Goal: Task Accomplishment & Management: Use online tool/utility

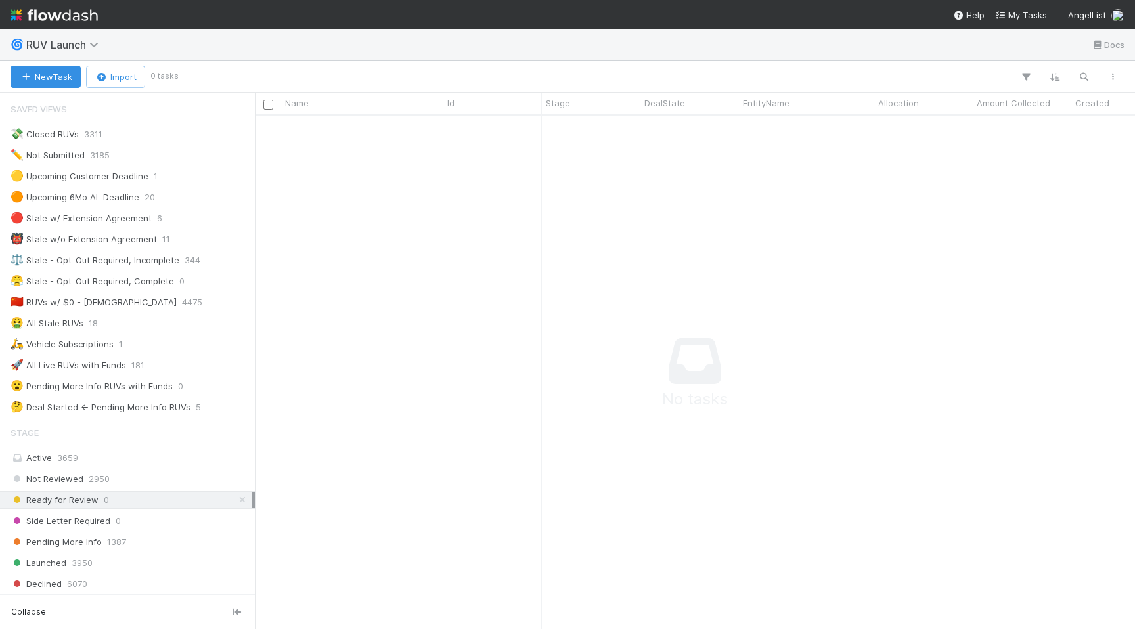
scroll to position [513, 880]
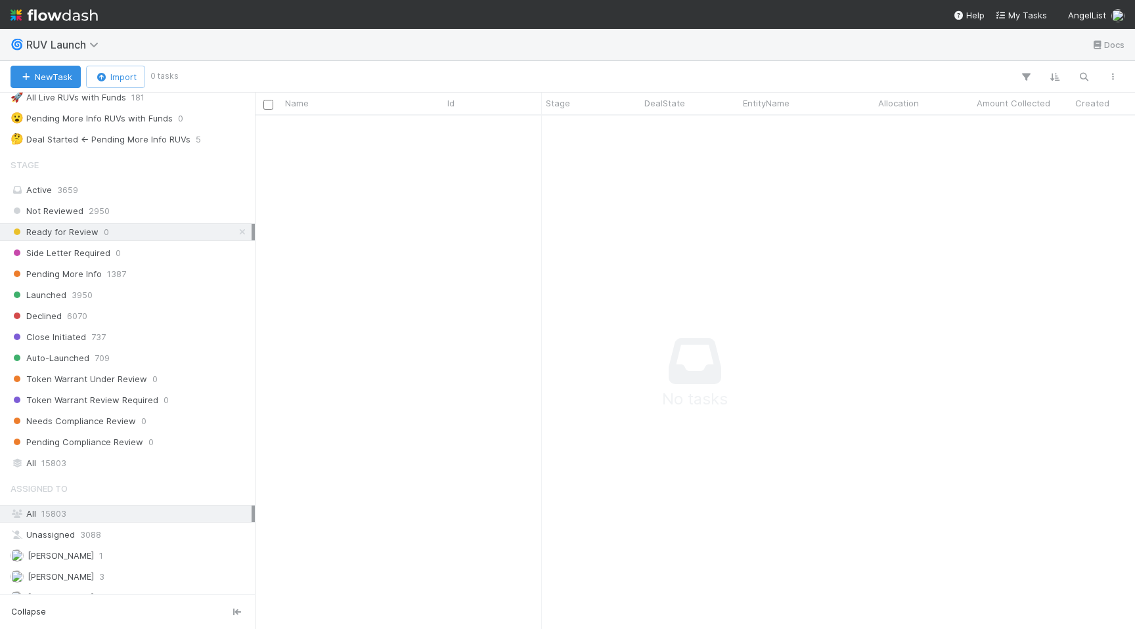
scroll to position [368, 0]
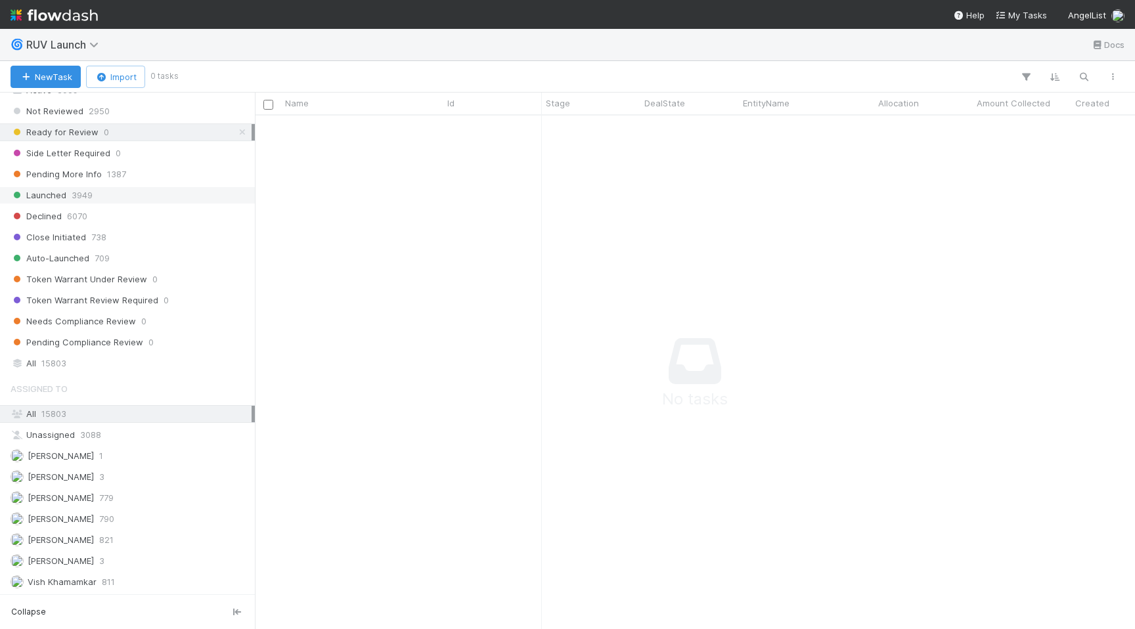
click at [196, 198] on div "Launched 3949" at bounding box center [131, 195] width 241 height 16
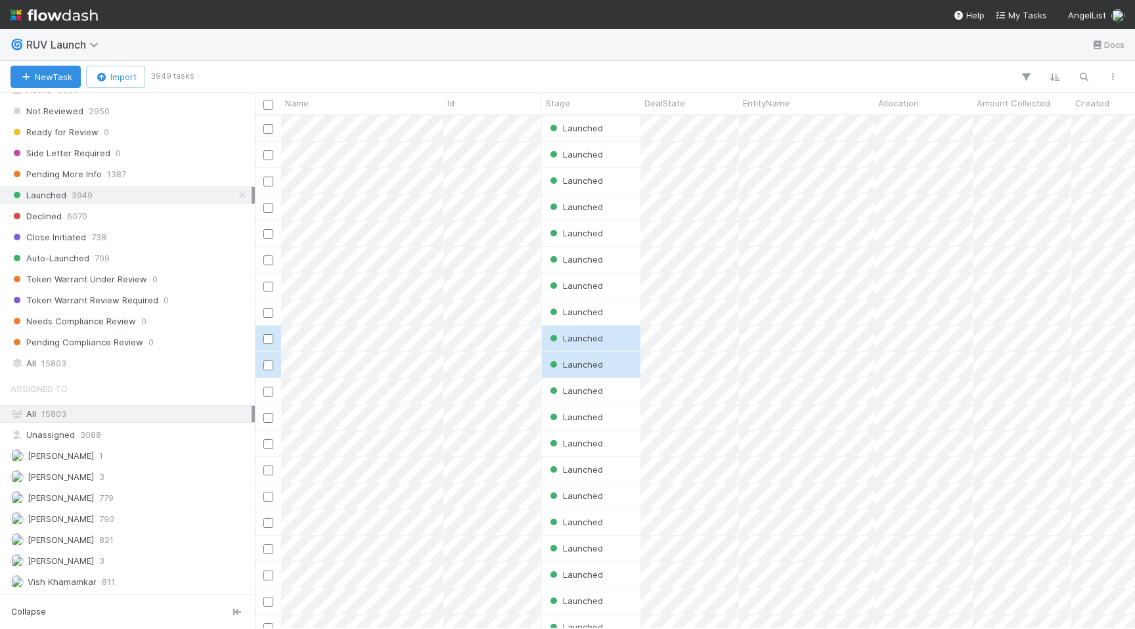
scroll to position [513, 880]
click at [1059, 75] on icon "button" at bounding box center [1054, 77] width 13 height 12
click at [913, 117] on button "Sort by" at bounding box center [909, 115] width 282 height 19
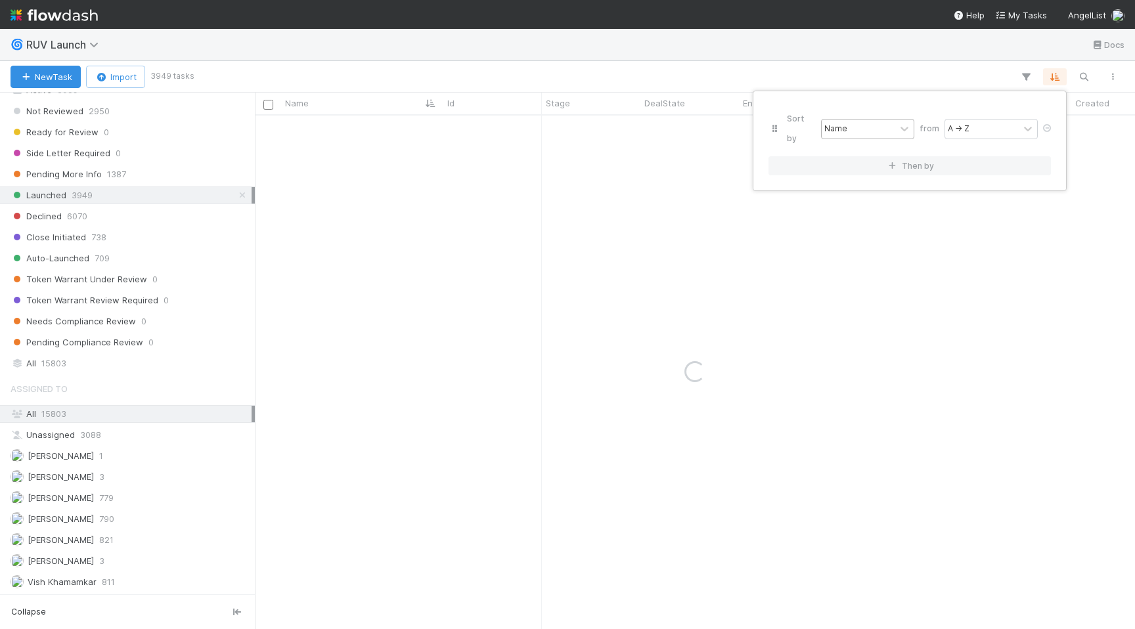
click at [862, 120] on div "Name" at bounding box center [858, 129] width 74 height 19
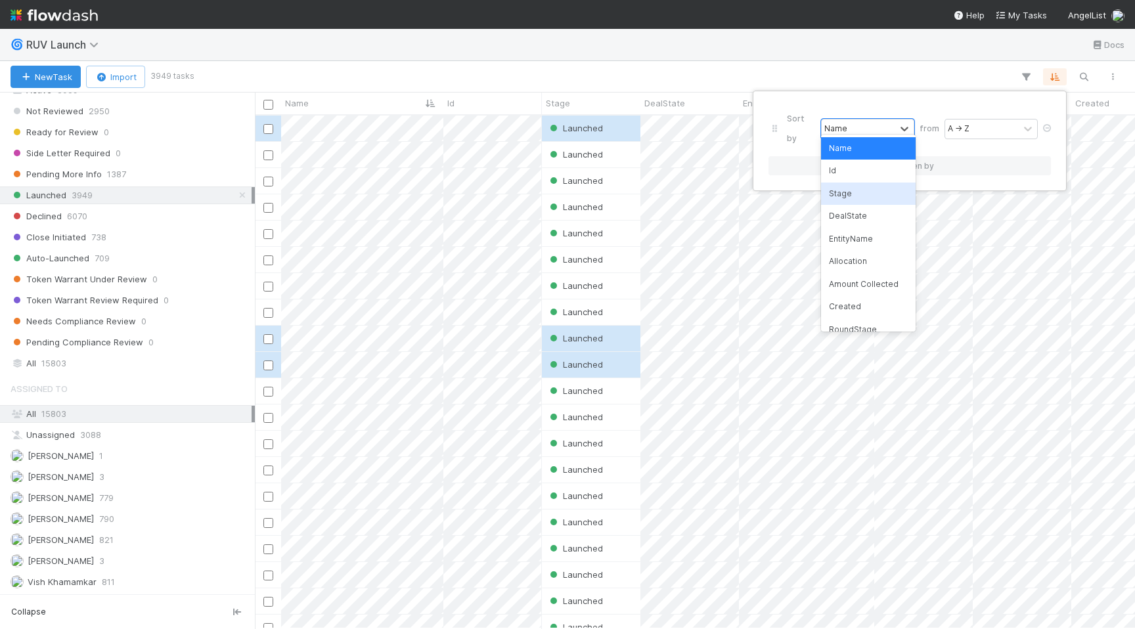
click at [879, 196] on div "Stage" at bounding box center [868, 194] width 95 height 22
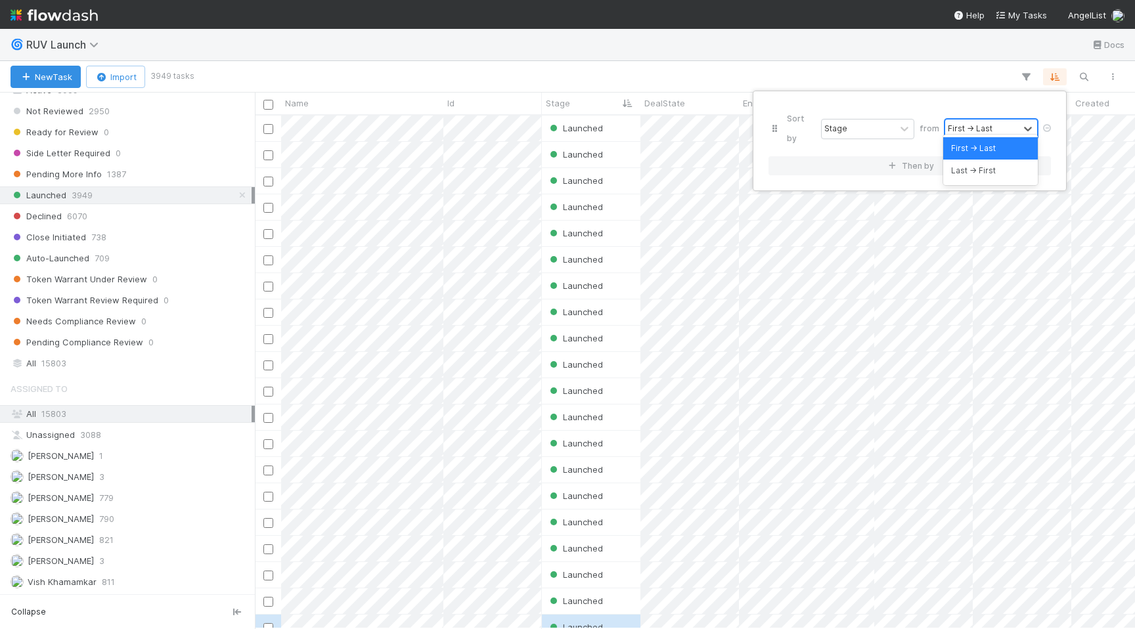
click at [982, 123] on div "First → Last" at bounding box center [970, 129] width 45 height 12
click at [935, 85] on div "Sort by Stage from First → Last Then by" at bounding box center [567, 314] width 1135 height 629
click at [1043, 75] on button "button" at bounding box center [1055, 76] width 24 height 17
click at [1047, 124] on icon at bounding box center [1046, 128] width 13 height 8
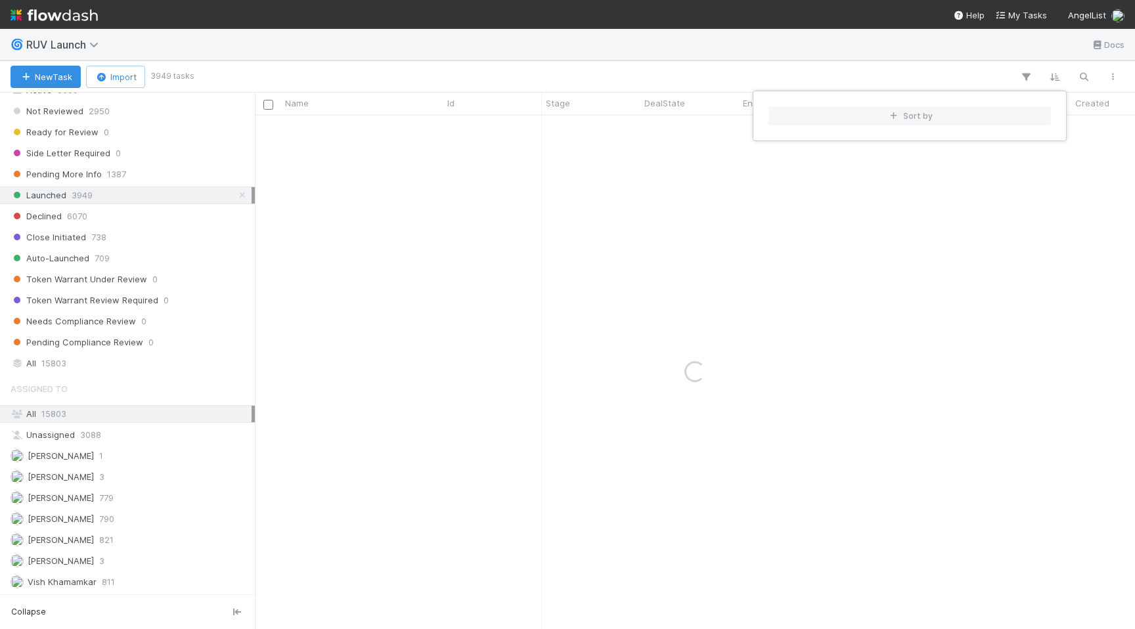
click at [1026, 76] on div "Sort by" at bounding box center [567, 314] width 1135 height 629
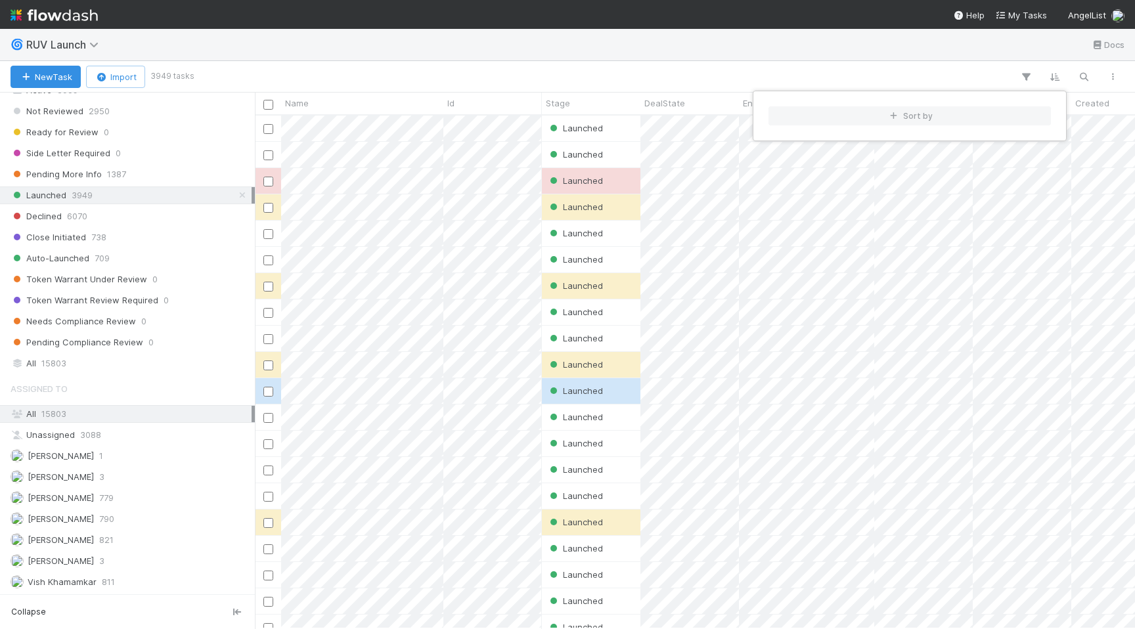
click at [971, 76] on div "Sort by" at bounding box center [567, 314] width 1135 height 629
click at [1029, 77] on icon "button" at bounding box center [1025, 77] width 13 height 12
click at [860, 115] on button "Add Filter" at bounding box center [824, 116] width 394 height 19
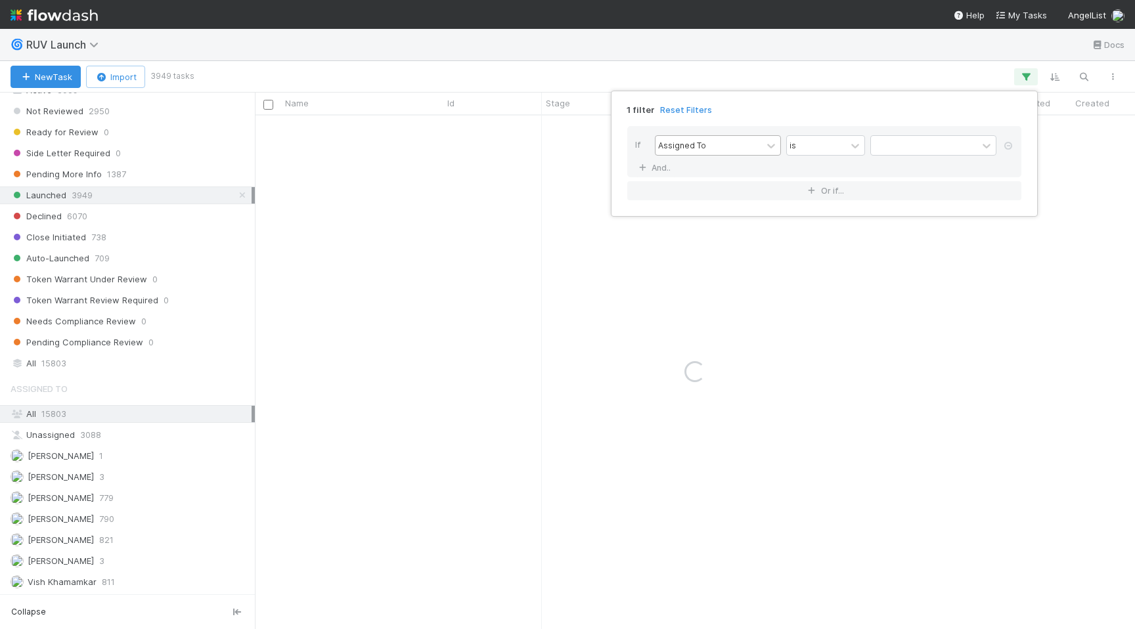
click at [707, 151] on div "Assigned To" at bounding box center [708, 145] width 106 height 19
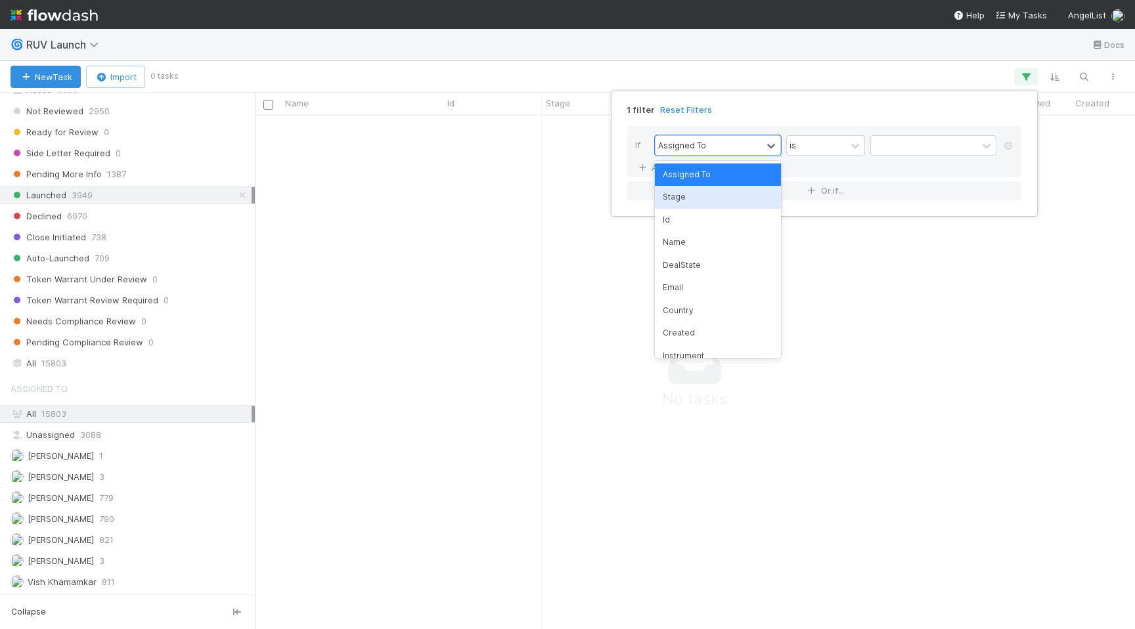
click at [750, 196] on div "Stage" at bounding box center [718, 197] width 126 height 22
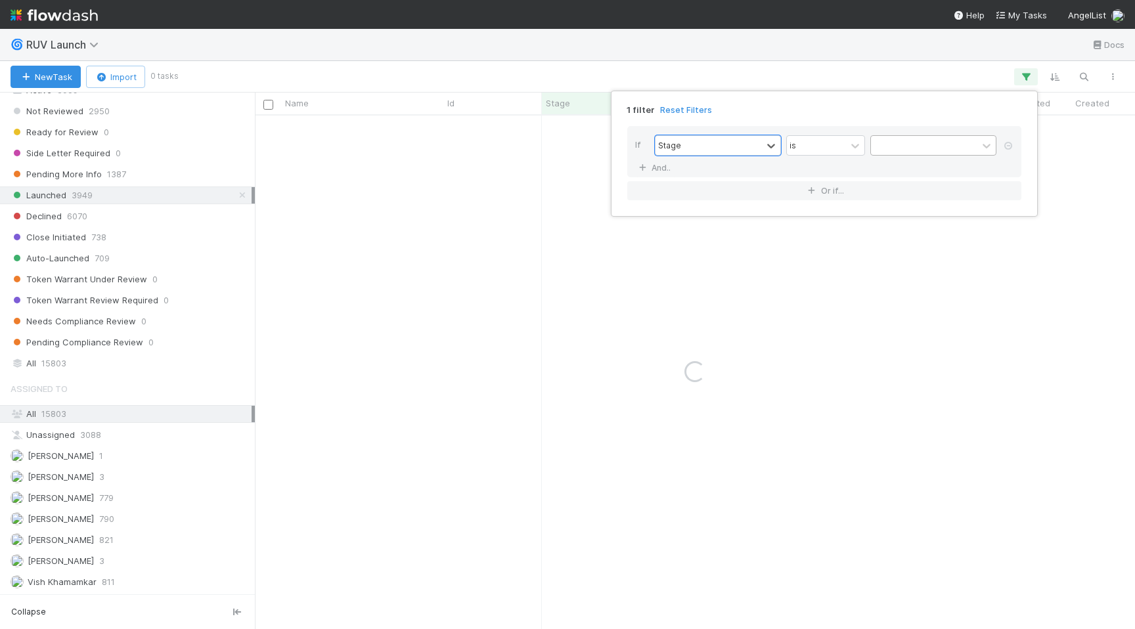
click at [908, 150] on div at bounding box center [924, 145] width 106 height 19
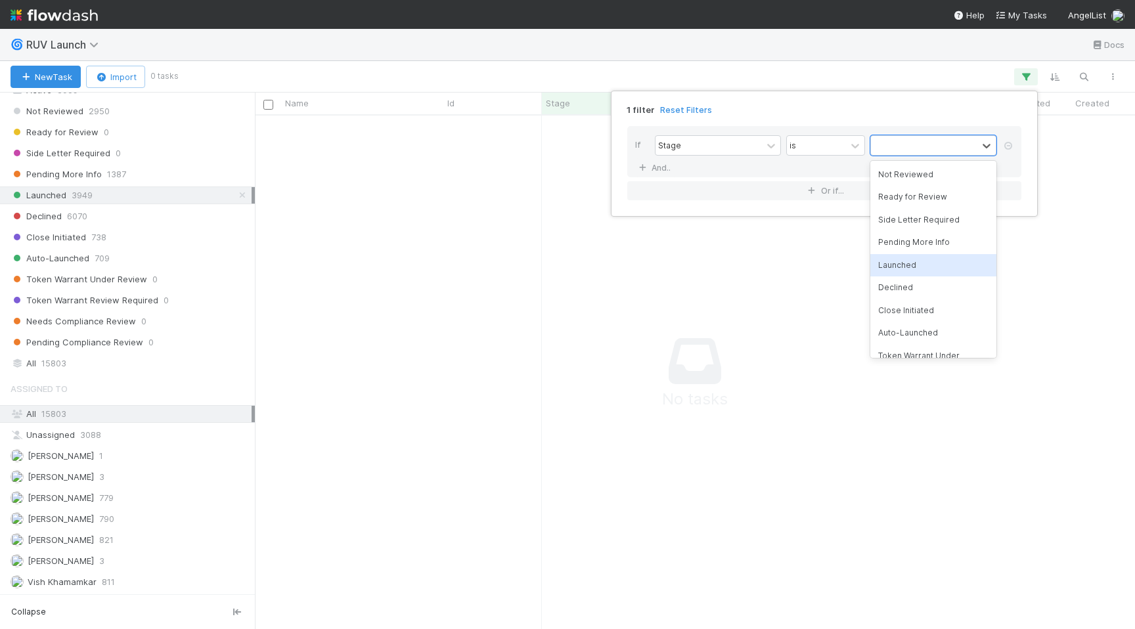
click at [903, 261] on div "Launched" at bounding box center [933, 265] width 126 height 22
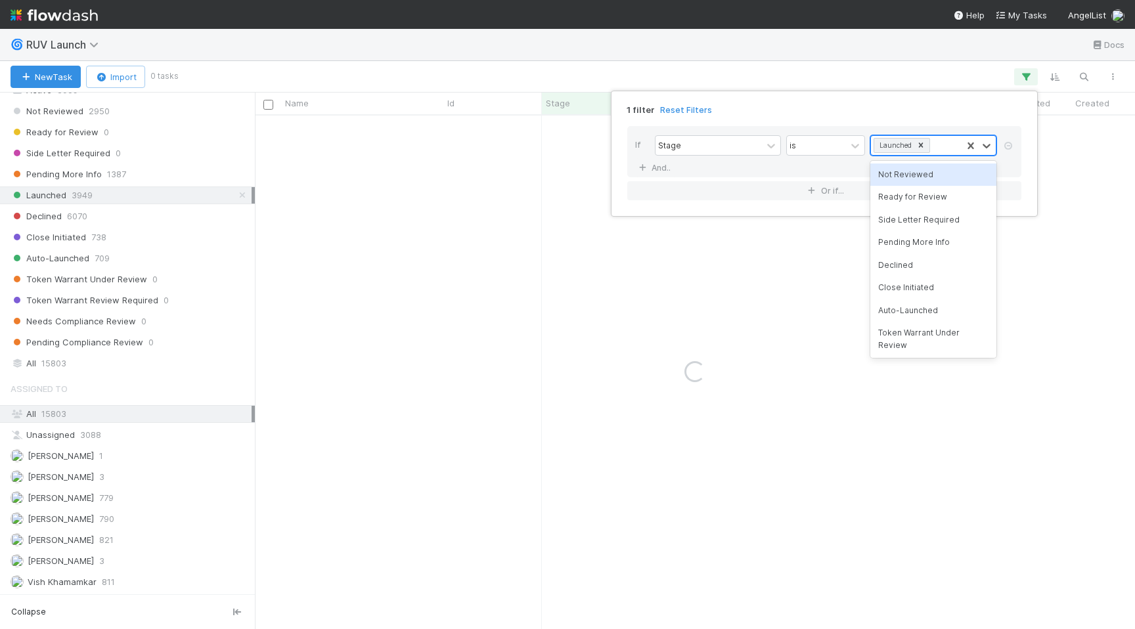
click at [942, 139] on div "Launched" at bounding box center [916, 145] width 91 height 19
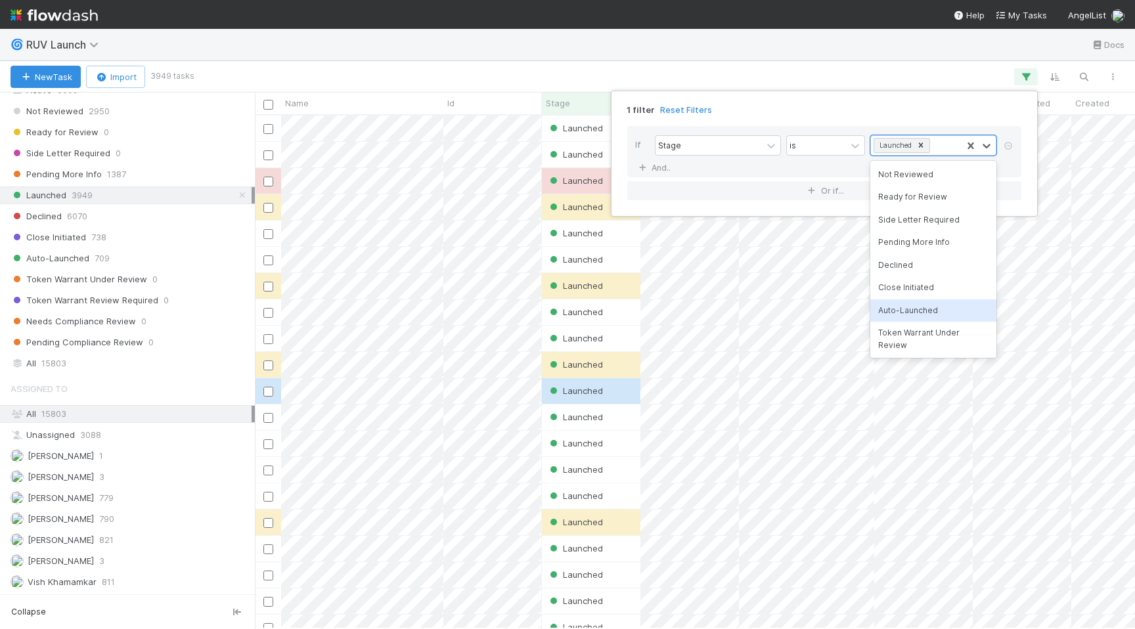
click at [898, 309] on div "Auto-Launched" at bounding box center [933, 310] width 126 height 22
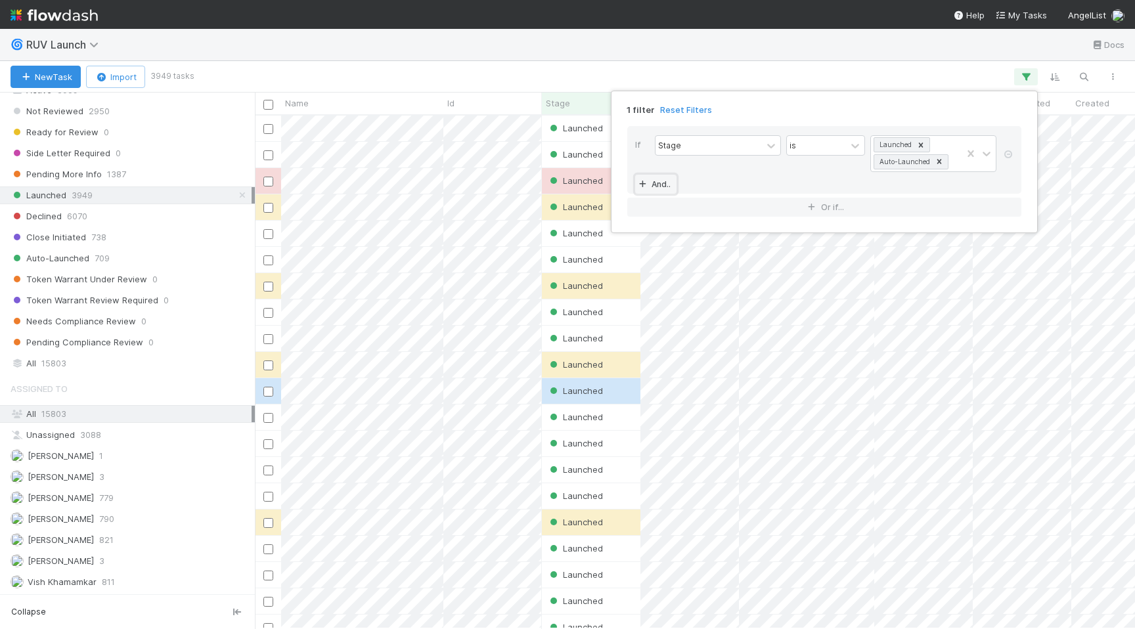
click at [652, 189] on link "And.." at bounding box center [655, 184] width 41 height 19
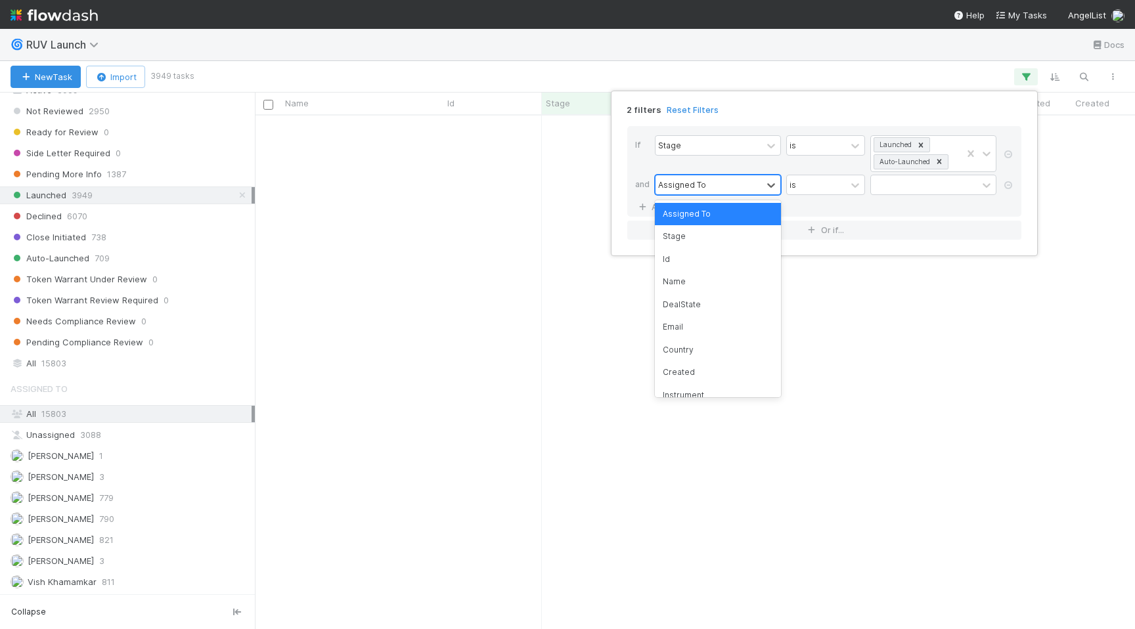
click at [740, 186] on div "Assigned To" at bounding box center [708, 184] width 106 height 19
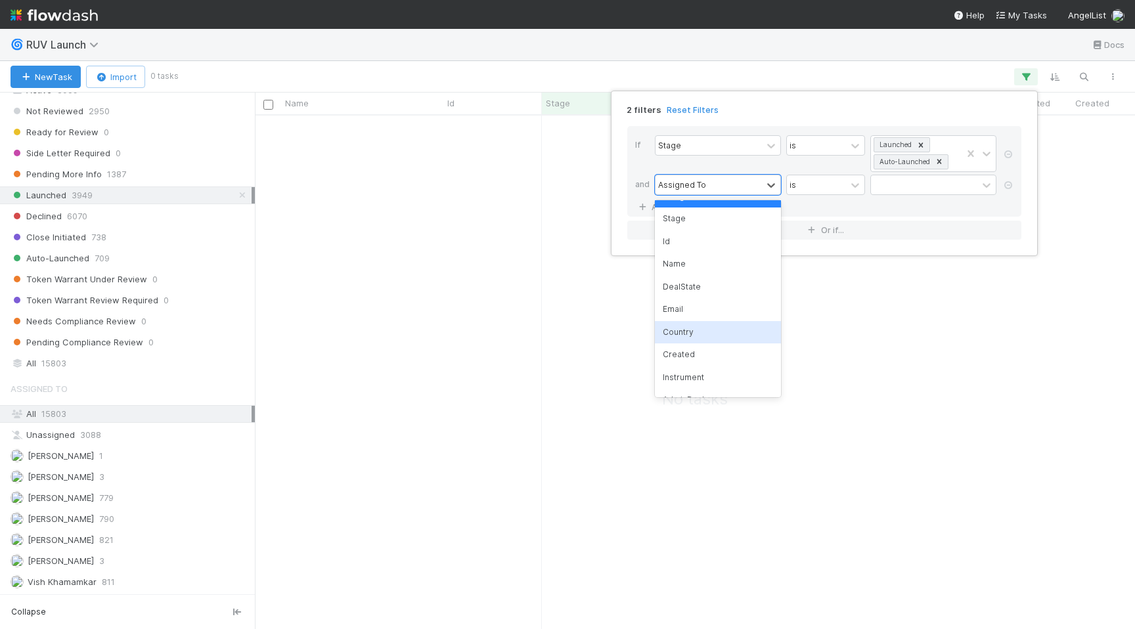
scroll to position [27, 0]
click at [747, 341] on div "Created" at bounding box center [718, 345] width 126 height 22
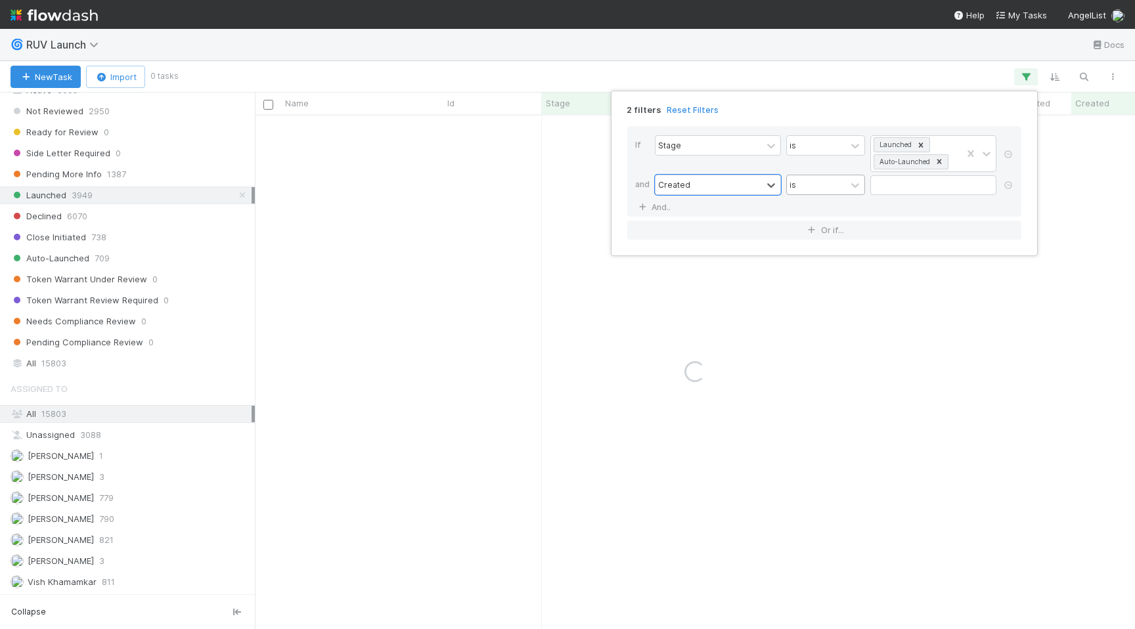
click at [829, 185] on div "is" at bounding box center [816, 184] width 59 height 19
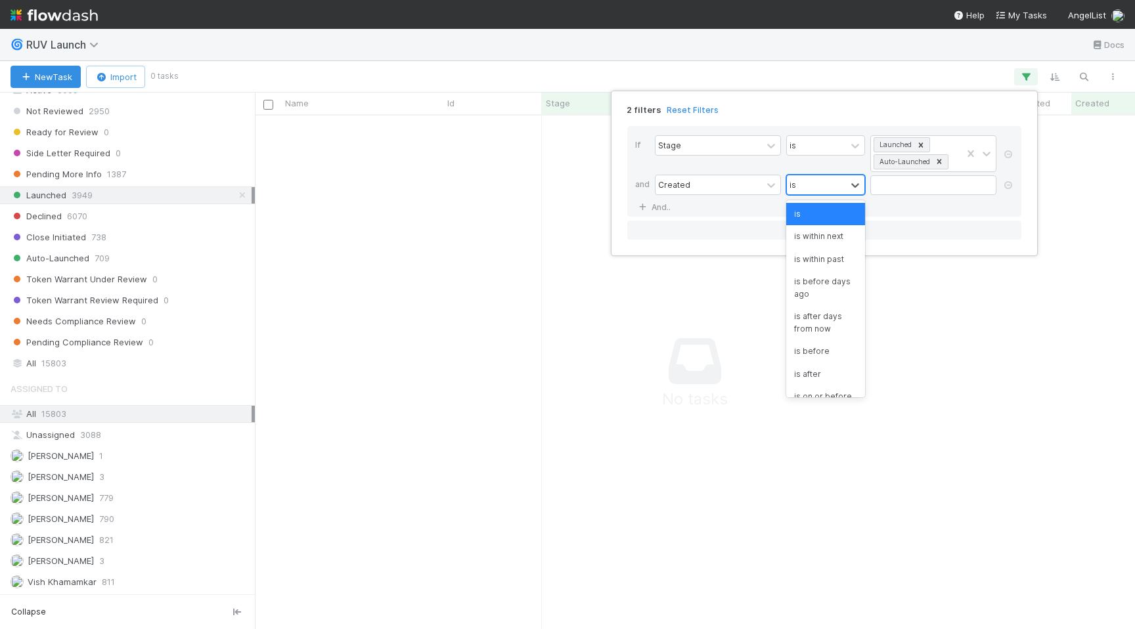
scroll to position [513, 880]
click at [836, 264] on div "is within past" at bounding box center [825, 259] width 79 height 22
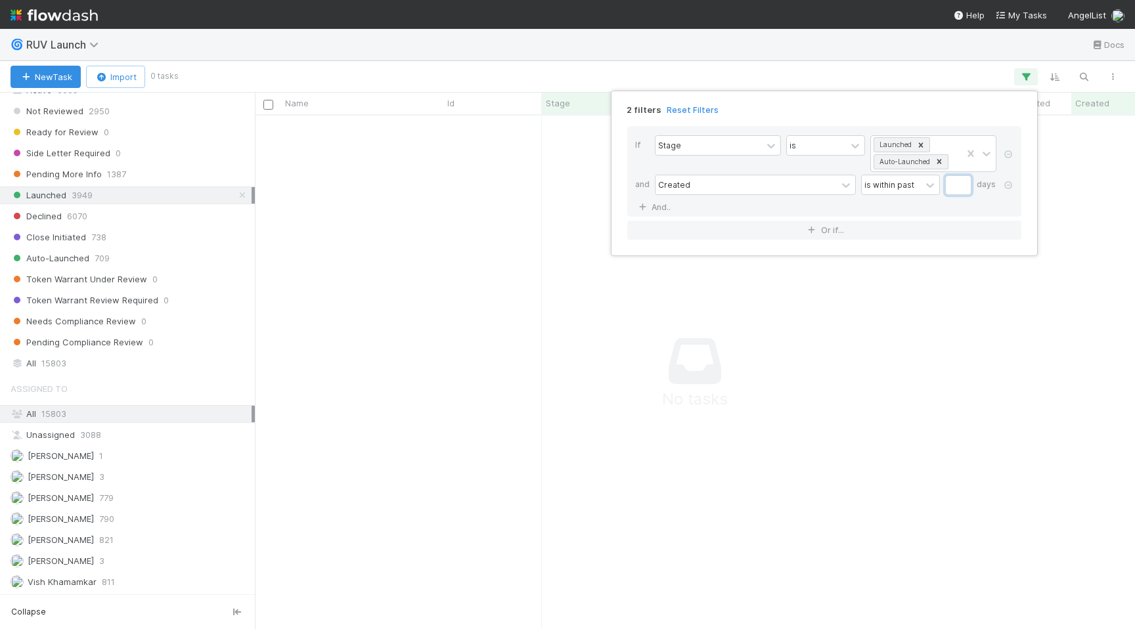
click at [963, 186] on input "text" at bounding box center [958, 185] width 26 height 20
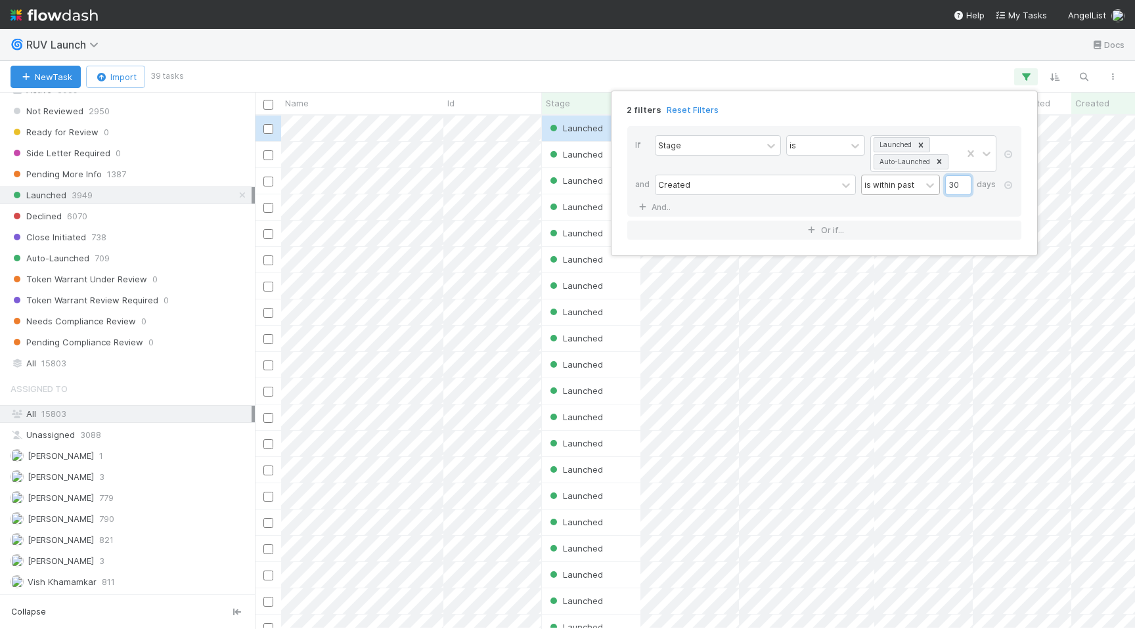
type input "30"
click at [900, 179] on div "is within past" at bounding box center [889, 185] width 50 height 12
click at [994, 208] on div "If Stage is Launched Auto-Launched and Created option is within past, selected.…" at bounding box center [824, 171] width 394 height 91
click at [1019, 70] on div "2 filters Reset Filters If Stage is Launched Auto-Launched and Created is withi…" at bounding box center [567, 314] width 1135 height 629
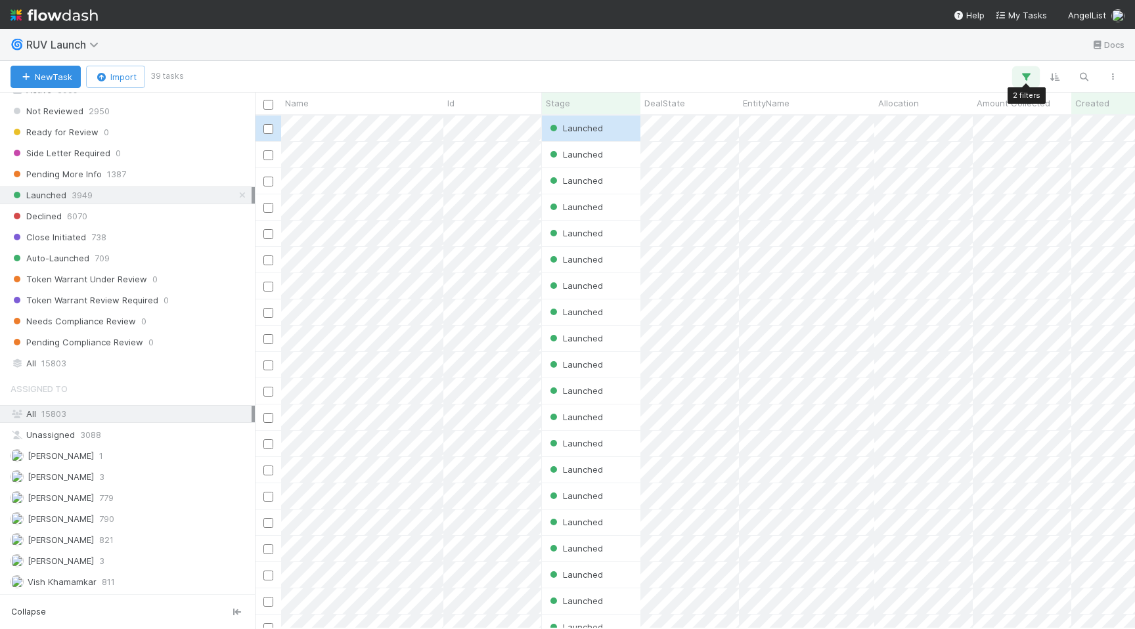
click at [1031, 74] on icon "button" at bounding box center [1025, 77] width 13 height 12
click at [966, 62] on div "2 filters Reset Filters If Stage is Launched Auto-Launched and Created is withi…" at bounding box center [567, 314] width 1135 height 629
click at [1098, 68] on div at bounding box center [654, 76] width 946 height 17
click at [1109, 73] on icon "button" at bounding box center [1112, 77] width 13 height 8
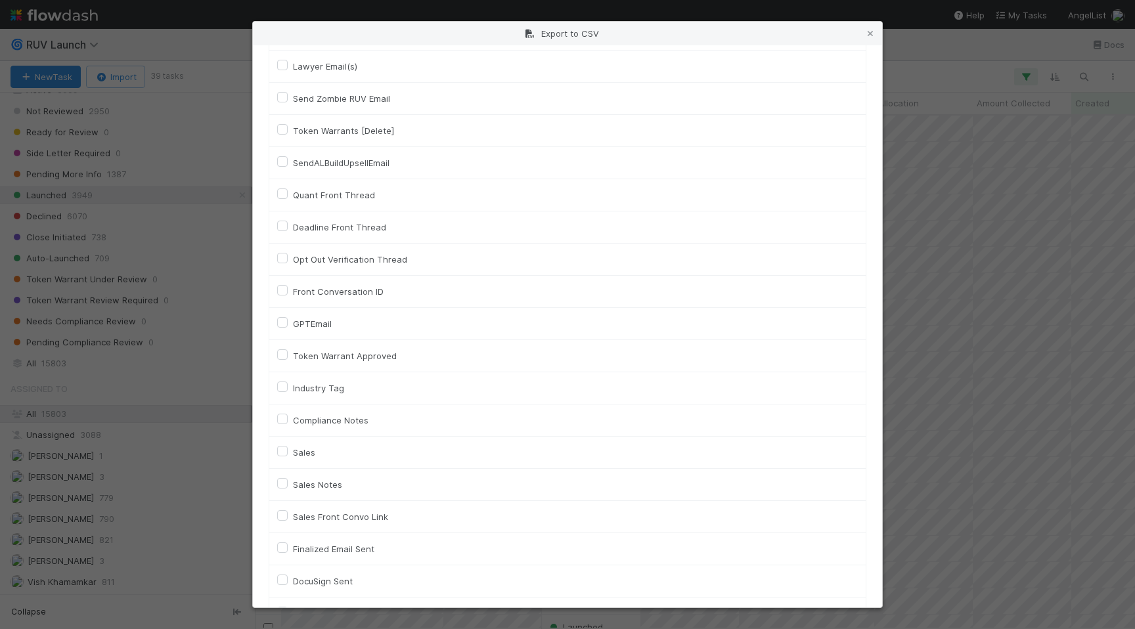
scroll to position [2346, 0]
click at [293, 295] on label "Front Conversation ID" at bounding box center [338, 295] width 91 height 16
click at [285, 295] on input "Front Conversation ID" at bounding box center [282, 293] width 11 height 12
checkbox input "true"
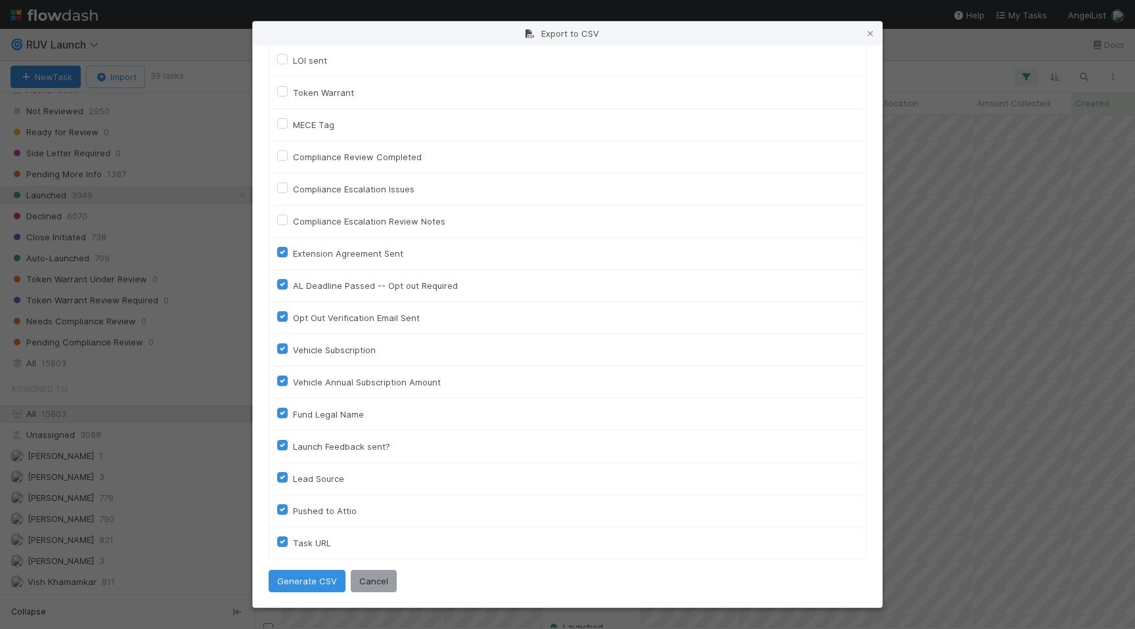
scroll to position [2967, 0]
click at [293, 253] on label "Extension Agreement Sent" at bounding box center [348, 253] width 110 height 16
click at [280, 253] on input "Extension Agreement Sent" at bounding box center [282, 251] width 11 height 12
checkbox input "false"
click at [293, 286] on label "AL Deadline Passed -- Opt out Required" at bounding box center [375, 285] width 165 height 16
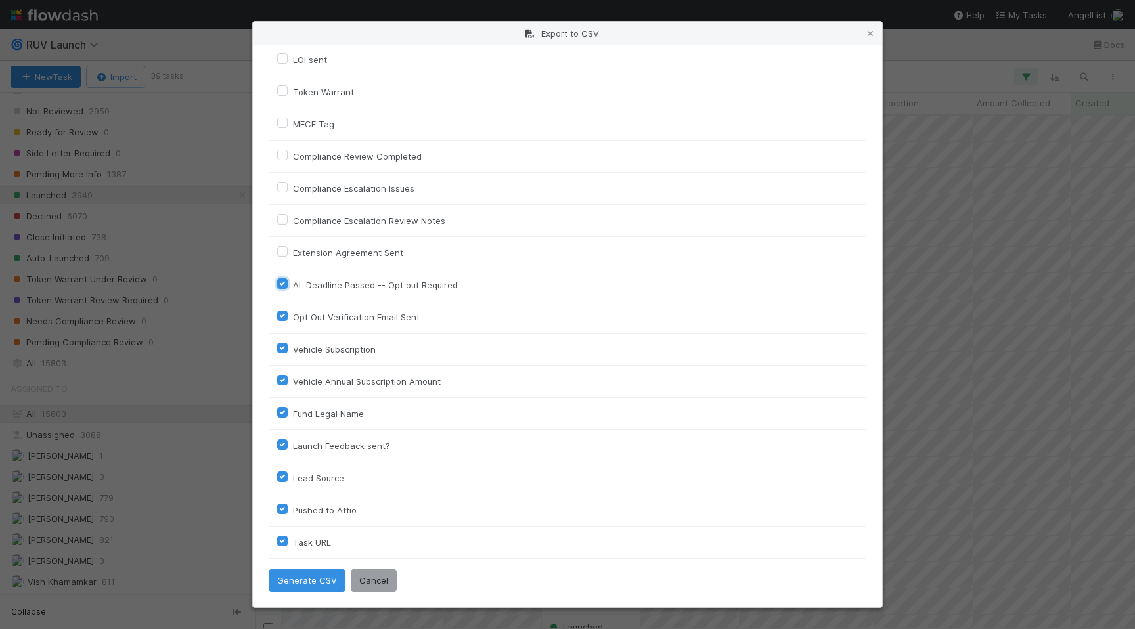
click at [284, 286] on input "AL Deadline Passed -- Opt out Required" at bounding box center [282, 283] width 11 height 12
checkbox input "false"
click at [293, 313] on label "Opt Out Verification Email Sent" at bounding box center [356, 317] width 127 height 16
click at [284, 313] on input "Opt Out Verification Email Sent" at bounding box center [282, 315] width 11 height 12
checkbox input "false"
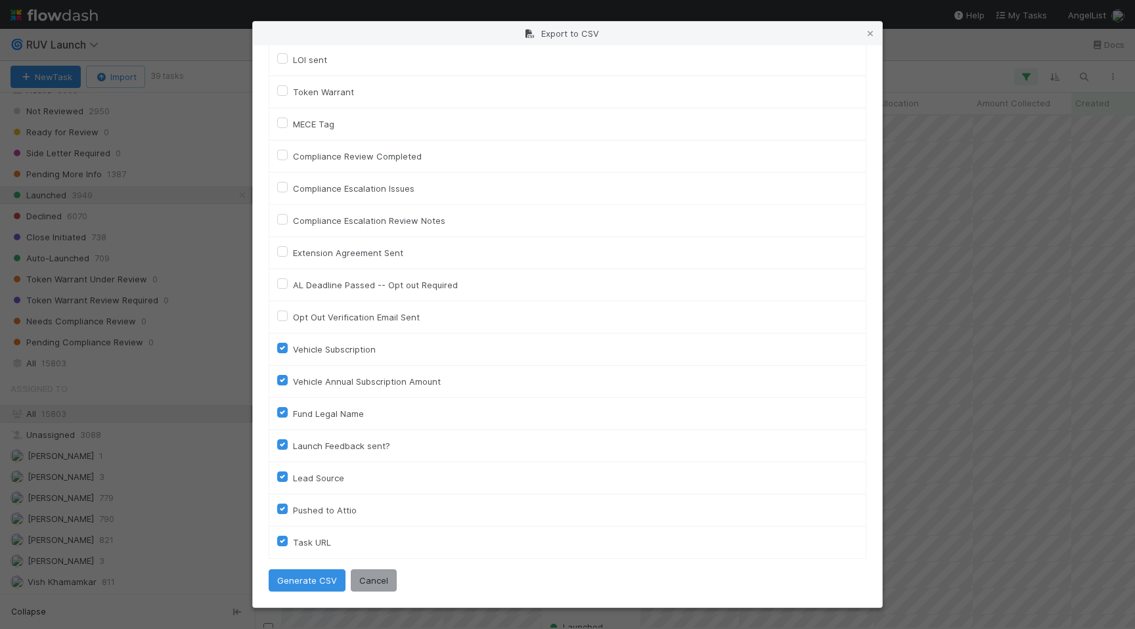
click at [293, 353] on label "Vehicle Subscription" at bounding box center [334, 349] width 83 height 16
click at [286, 353] on input "Vehicle Subscription" at bounding box center [282, 347] width 11 height 12
click at [293, 347] on label "Vehicle Subscription" at bounding box center [334, 349] width 83 height 16
click at [285, 347] on input "Vehicle Subscription" at bounding box center [282, 347] width 11 height 12
checkbox input "true"
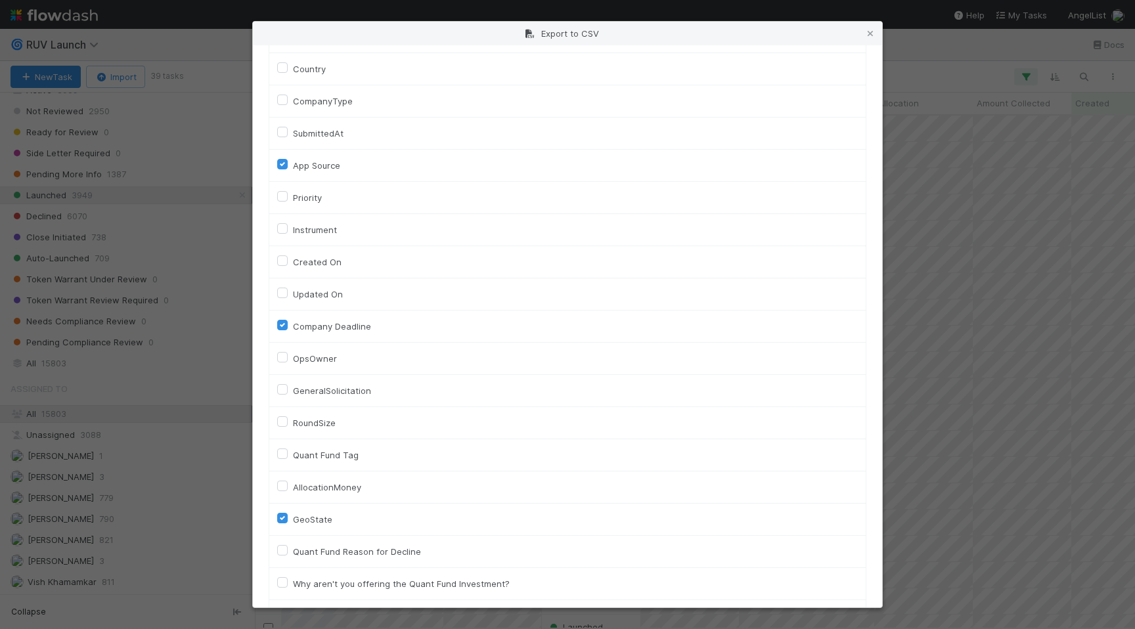
scroll to position [497, 0]
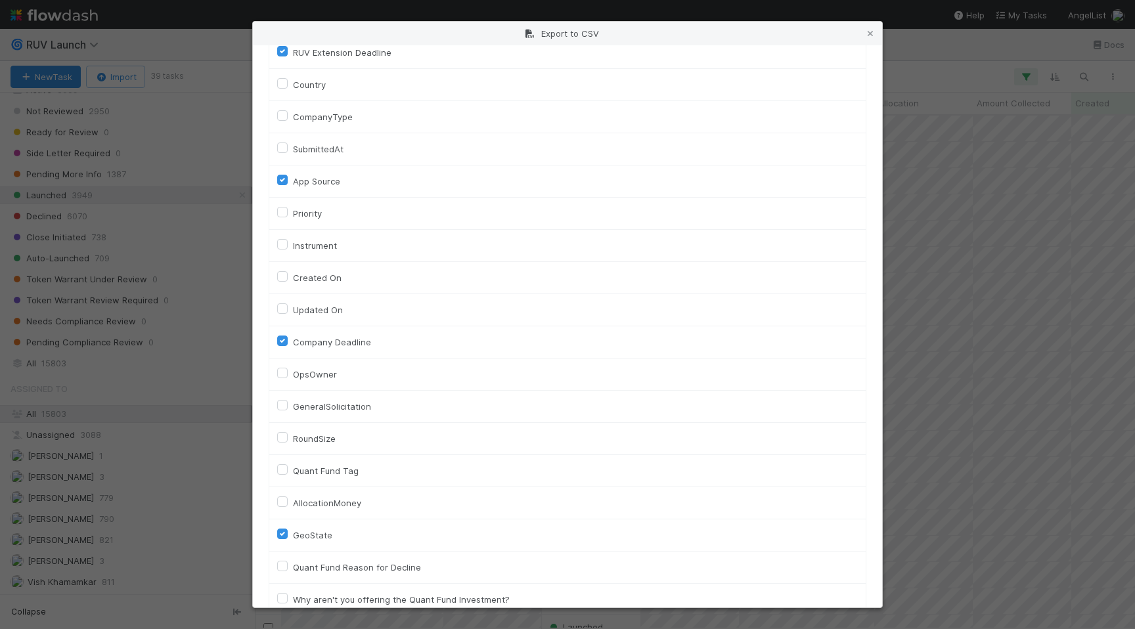
click at [293, 277] on label "Created On" at bounding box center [317, 278] width 49 height 16
click at [284, 277] on On "Created On" at bounding box center [282, 276] width 11 height 12
checkbox On "true"
click at [293, 310] on label "Updated On" at bounding box center [318, 310] width 50 height 16
click at [284, 310] on On "Updated On" at bounding box center [282, 308] width 11 height 12
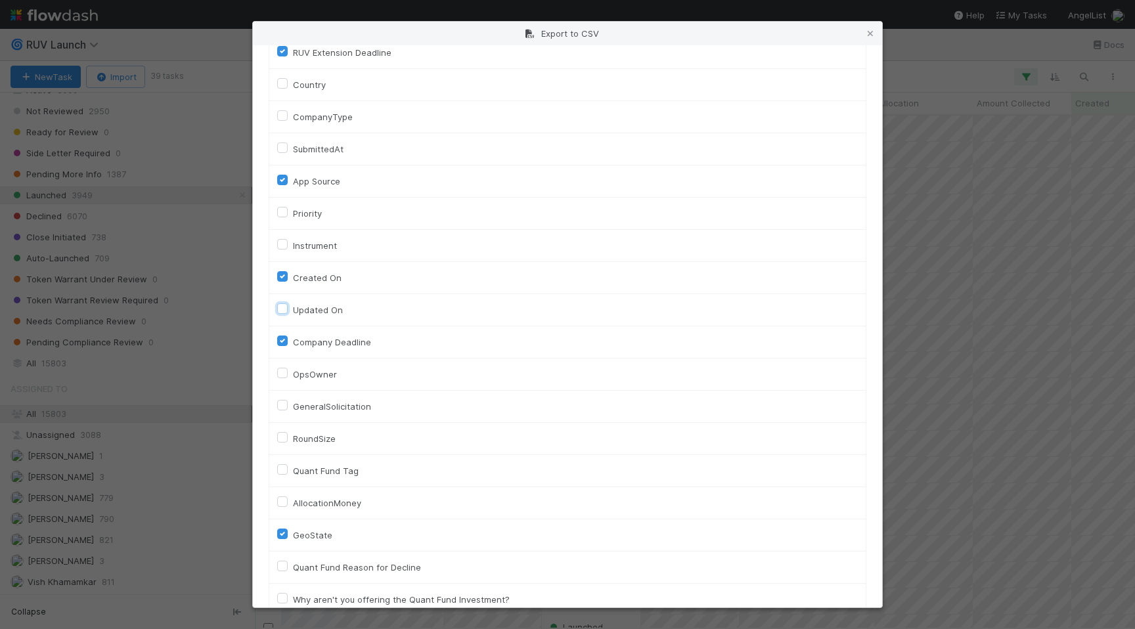
checkbox On "true"
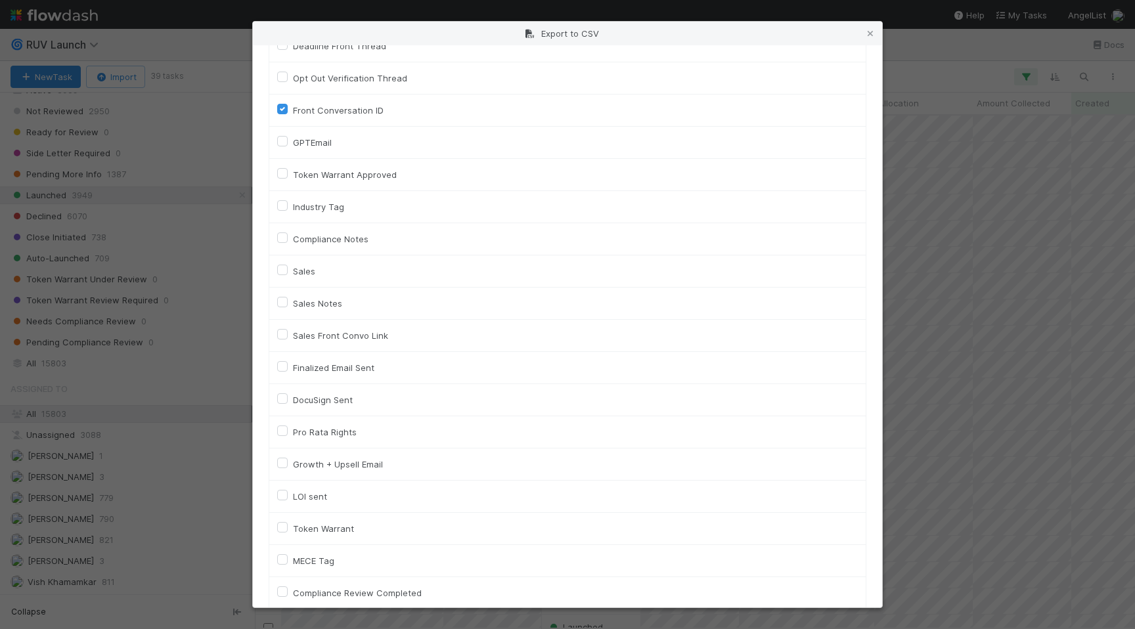
scroll to position [2967, 0]
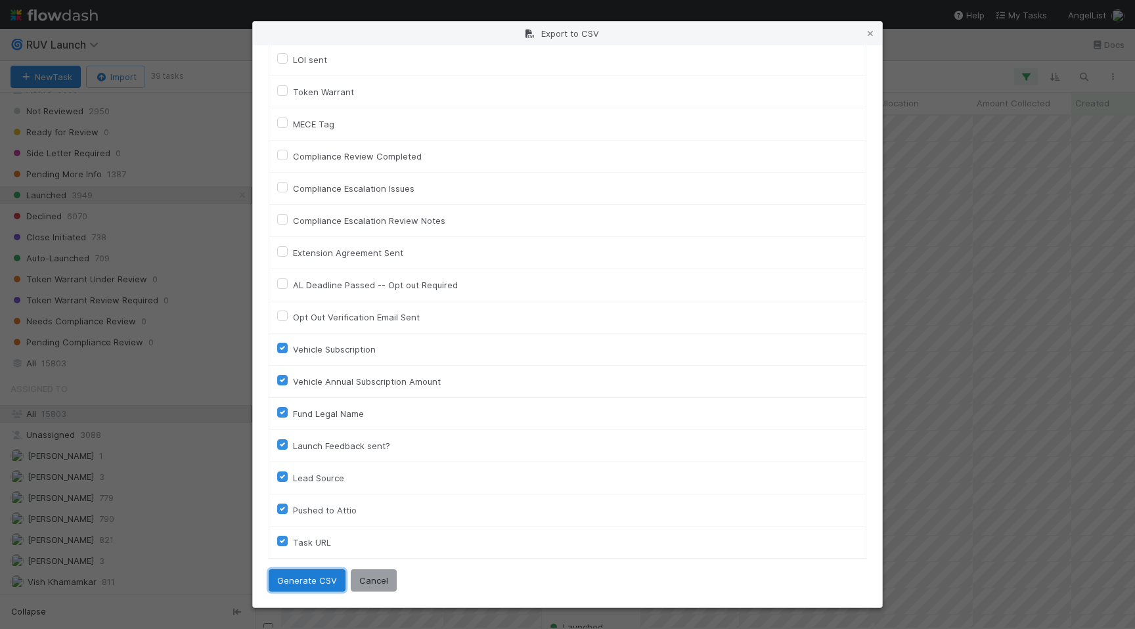
click at [295, 579] on button "Generate CSV" at bounding box center [307, 580] width 77 height 22
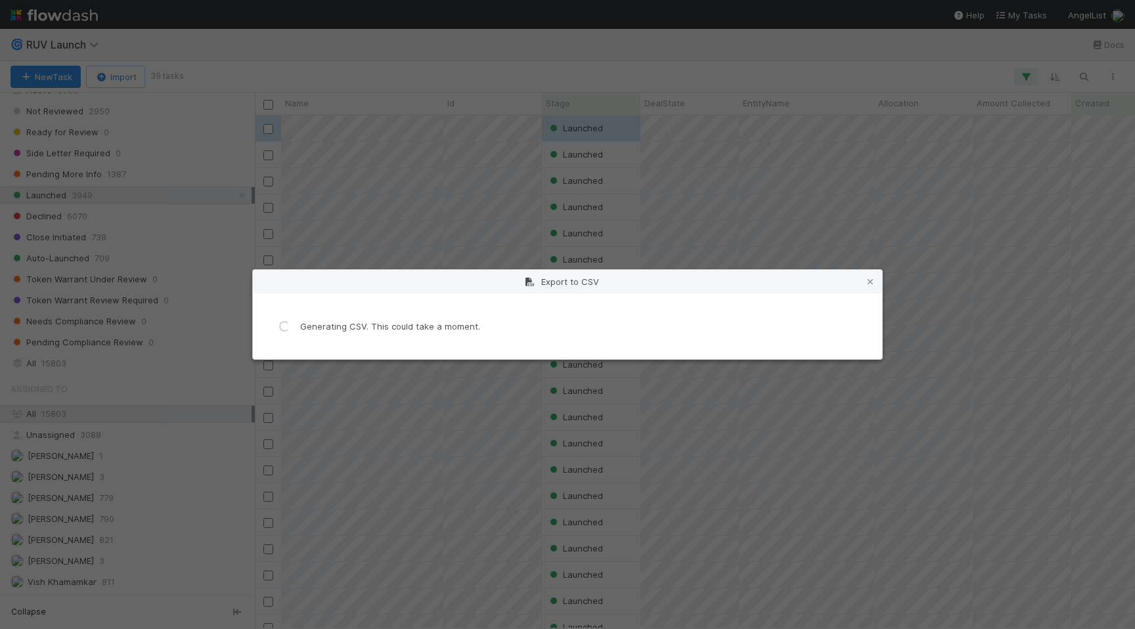
scroll to position [0, 0]
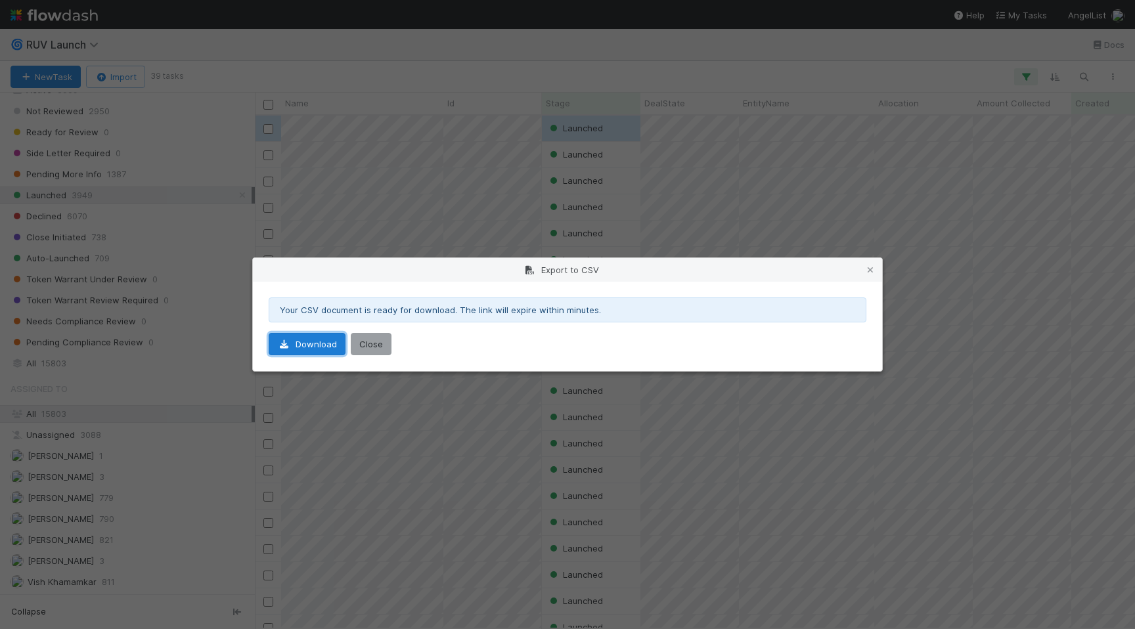
click at [322, 336] on link "Download" at bounding box center [307, 344] width 77 height 22
